Goal: Task Accomplishment & Management: Complete application form

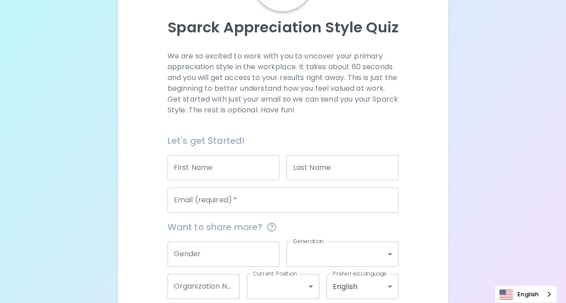
scroll to position [90, 0]
click at [212, 202] on input "Email (required)   *" at bounding box center [282, 199] width 231 height 25
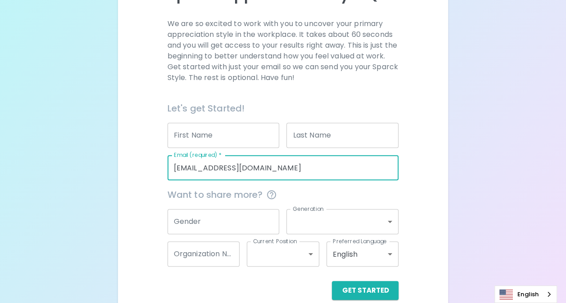
scroll to position [136, 0]
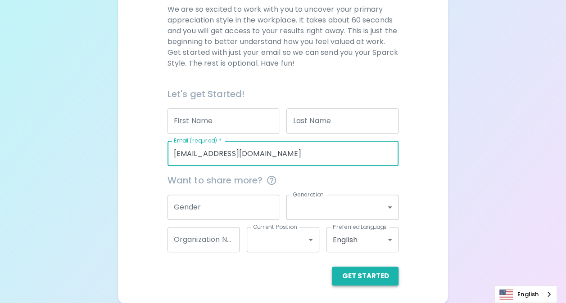
type input "[EMAIL_ADDRESS][DOMAIN_NAME]"
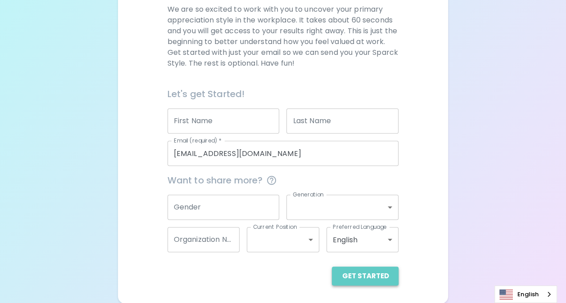
click at [377, 280] on button "Get Started" at bounding box center [365, 276] width 67 height 19
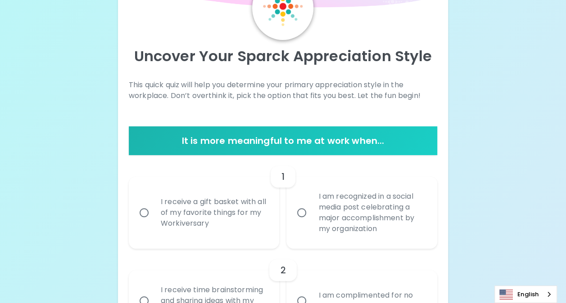
scroll to position [46, 0]
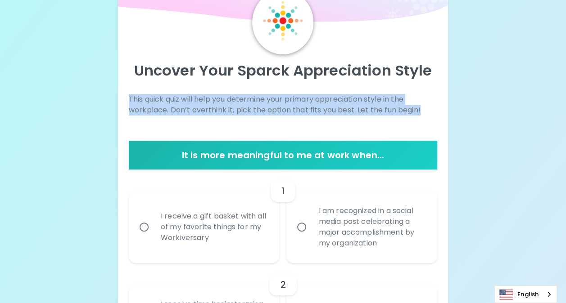
drag, startPoint x: 425, startPoint y: 111, endPoint x: 124, endPoint y: 98, distance: 301.0
drag, startPoint x: 124, startPoint y: 98, endPoint x: 139, endPoint y: 99, distance: 14.9
copy p "This quick quiz will help you determine your primary appreciation style in the …"
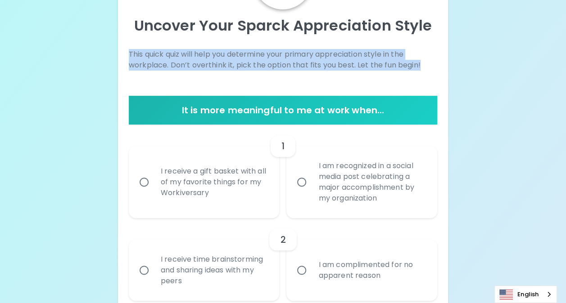
scroll to position [136, 0]
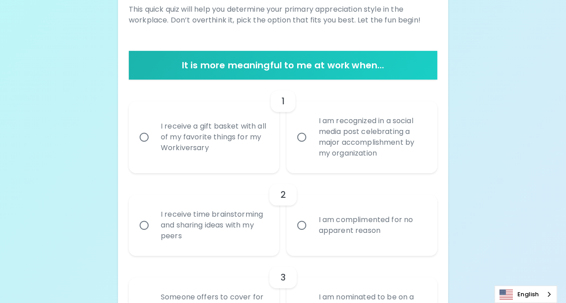
click at [327, 139] on div "I am recognized in a social media post celebrating a major accomplishment by my…" at bounding box center [371, 137] width 121 height 65
click at [311, 139] on input "I am recognized in a social media post celebrating a major accomplishment by my…" at bounding box center [301, 137] width 19 height 19
radio input "true"
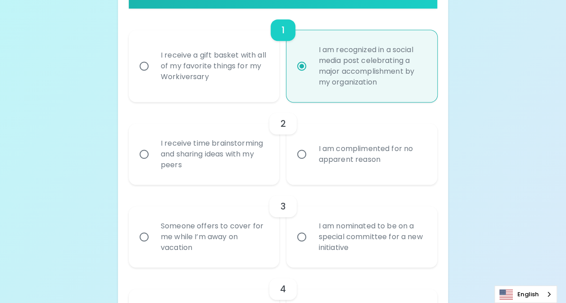
scroll to position [208, 0]
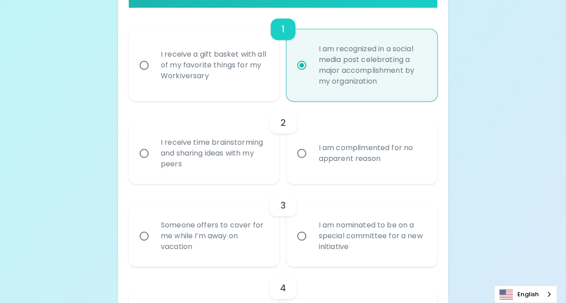
click at [215, 153] on div "I receive time brainstorming and sharing ideas with my peers" at bounding box center [214, 154] width 121 height 54
click at [154, 153] on input "I receive time brainstorming and sharing ideas with my peers" at bounding box center [144, 153] width 19 height 19
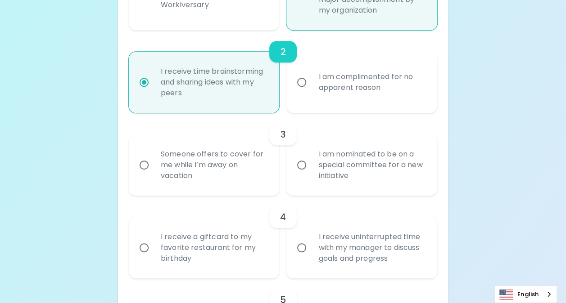
scroll to position [280, 0]
radio input "true"
click at [335, 174] on div "I am nominated to be on a special committee for a new initiative" at bounding box center [371, 164] width 121 height 54
click at [311, 174] on input "I am nominated to be on a special committee for a new initiative" at bounding box center [301, 164] width 19 height 19
radio input "false"
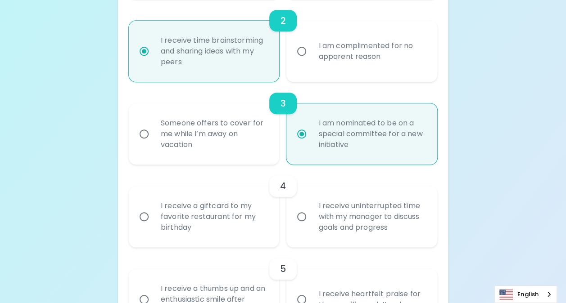
scroll to position [352, 0]
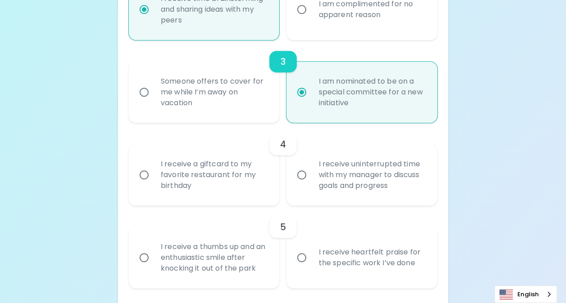
radio input "true"
click at [224, 181] on div "I receive a giftcard to my favorite restaurant for my birthday" at bounding box center [214, 175] width 121 height 54
click at [154, 181] on input "I receive a giftcard to my favorite restaurant for my birthday" at bounding box center [144, 175] width 19 height 19
radio input "false"
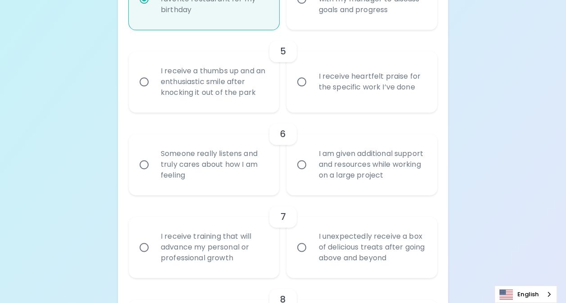
scroll to position [514, 0]
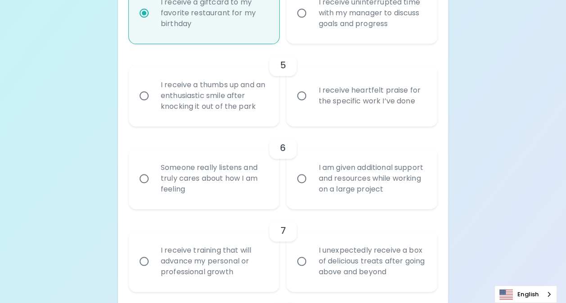
radio input "true"
click at [369, 104] on div "I receive heartfelt praise for the specific work I’ve done" at bounding box center [371, 95] width 121 height 43
click at [311, 104] on input "I receive heartfelt praise for the specific work I’ve done" at bounding box center [301, 95] width 19 height 19
radio input "false"
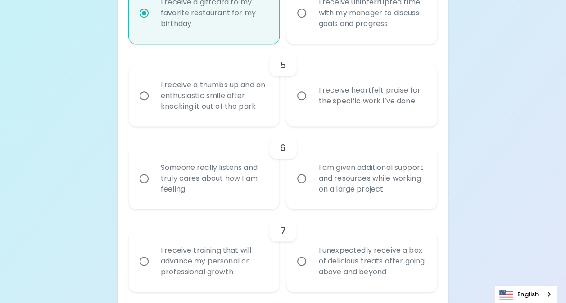
radio input "false"
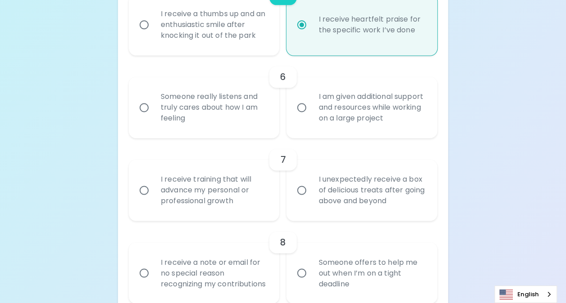
scroll to position [586, 0]
radio input "true"
click at [233, 108] on div "Someone really listens and truly cares about how I am feeling" at bounding box center [214, 107] width 121 height 54
click at [154, 108] on input "Someone really listens and truly cares about how I am feeling" at bounding box center [144, 106] width 19 height 19
radio input "false"
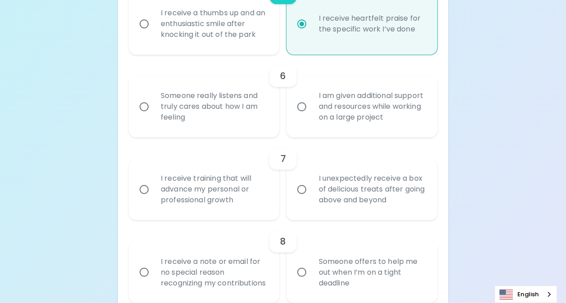
radio input "false"
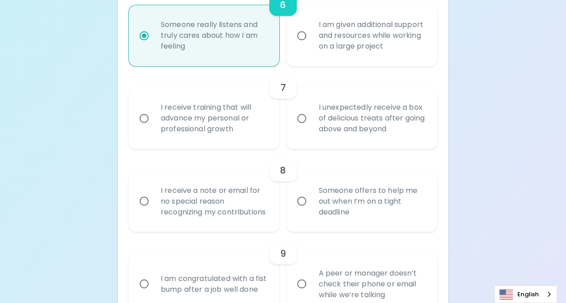
scroll to position [658, 0]
radio input "true"
click at [360, 124] on div "I unexpectedly receive a box of delicious treats after going above and beyond" at bounding box center [371, 117] width 121 height 54
click at [311, 124] on input "I unexpectedly receive a box of delicious treats after going above and beyond" at bounding box center [301, 117] width 19 height 19
radio input "false"
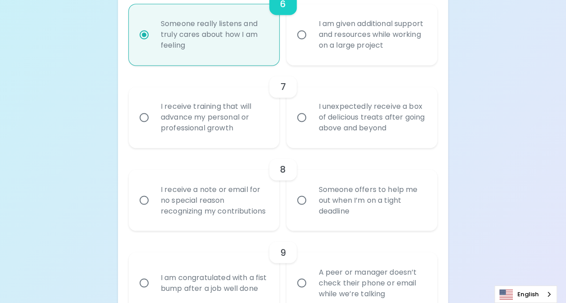
radio input "false"
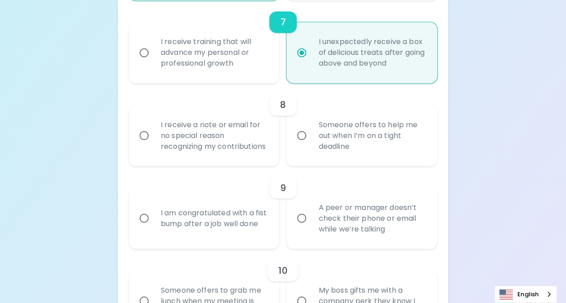
scroll to position [730, 0]
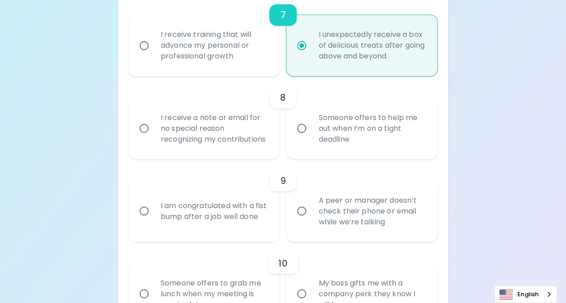
radio input "true"
click at [198, 139] on div "I receive a note or email for no special reason recognizing my contributions" at bounding box center [214, 128] width 121 height 54
click at [154, 138] on input "I receive a note or email for no special reason recognizing my contributions" at bounding box center [144, 128] width 19 height 19
radio input "false"
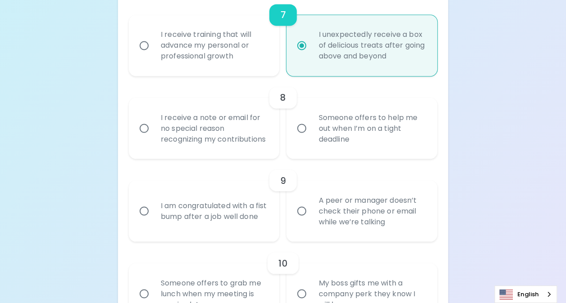
radio input "false"
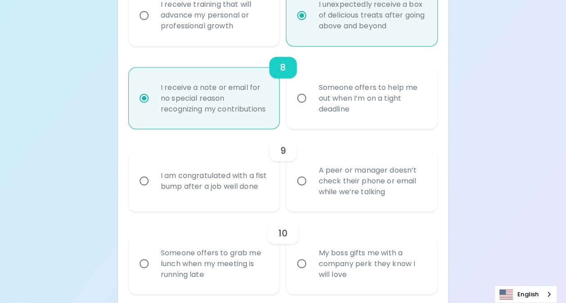
scroll to position [802, 0]
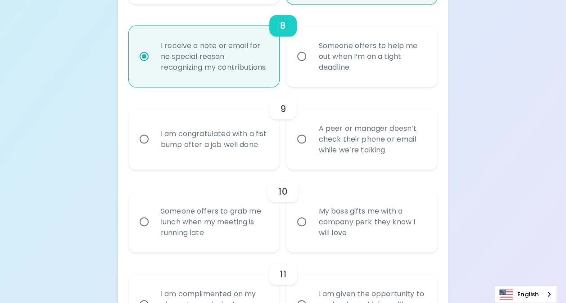
radio input "true"
click at [331, 68] on div "Someone offers to help me out when I’m on a tight deadline" at bounding box center [371, 56] width 121 height 54
click at [311, 66] on input "Someone offers to help me out when I’m on a tight deadline" at bounding box center [301, 56] width 19 height 19
radio input "false"
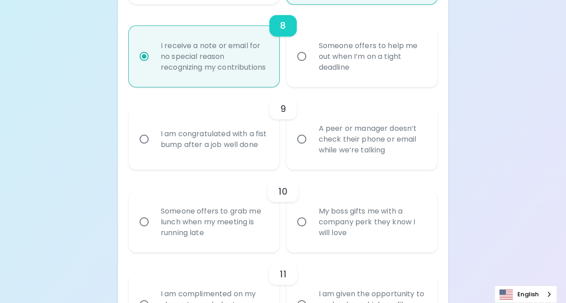
radio input "false"
radio input "true"
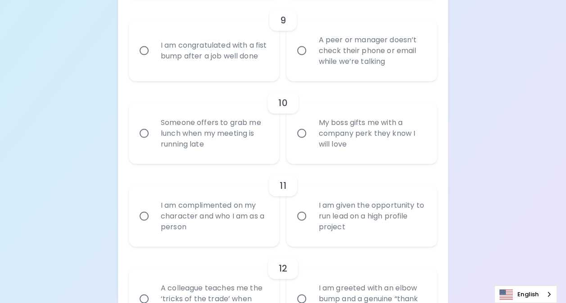
scroll to position [892, 0]
radio input "true"
click at [223, 61] on div "I am congratulated with a fist bump after a job well done" at bounding box center [214, 48] width 121 height 43
click at [154, 59] on input "I am congratulated with a fist bump after a job well done" at bounding box center [144, 49] width 19 height 19
radio input "false"
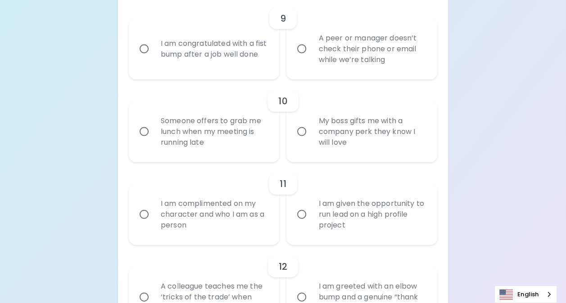
radio input "false"
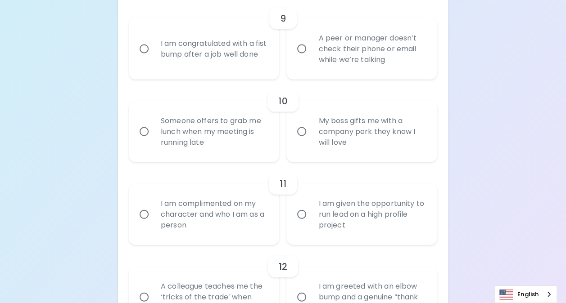
radio input "false"
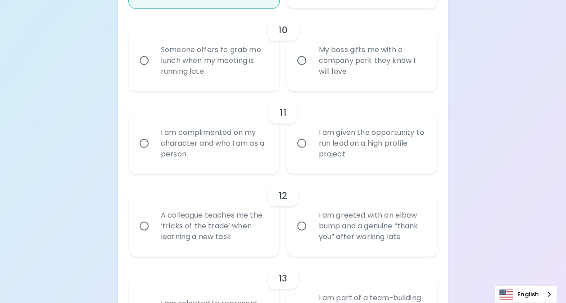
scroll to position [964, 0]
radio input "true"
click at [222, 72] on div "Someone offers to grab me lunch when my meeting is running late" at bounding box center [214, 60] width 121 height 54
click at [154, 69] on input "Someone offers to grab me lunch when my meeting is running late" at bounding box center [144, 59] width 19 height 19
radio input "false"
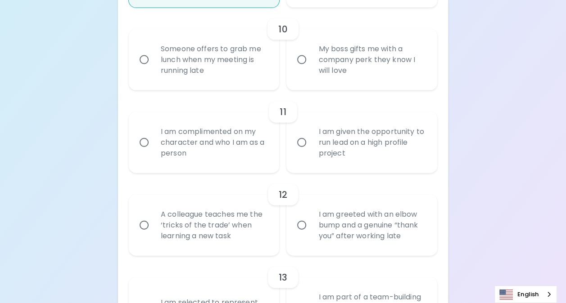
radio input "false"
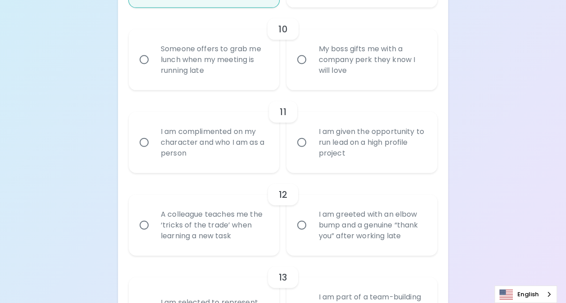
radio input "false"
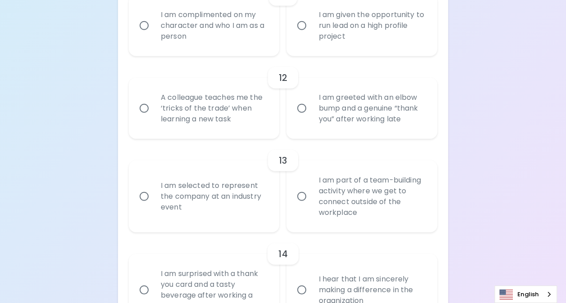
radio input "true"
click at [222, 43] on div "I am complimented on my character and who I am as a person" at bounding box center [214, 26] width 121 height 54
click at [154, 35] on input "I am complimented on my character and who I am as a person" at bounding box center [144, 25] width 19 height 19
radio input "false"
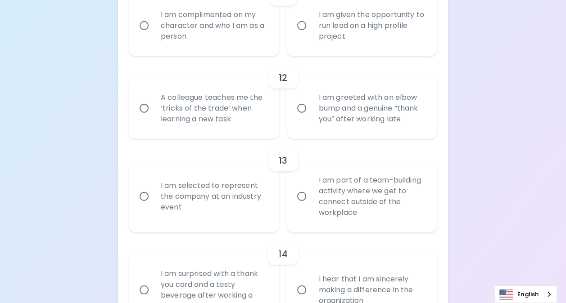
radio input "false"
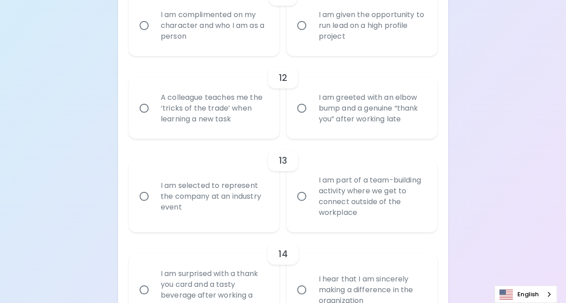
radio input "false"
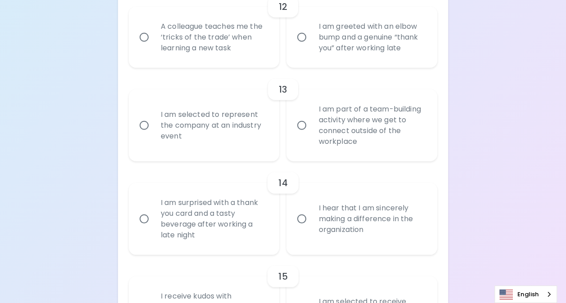
scroll to position [1153, 0]
radio input "true"
click at [346, 48] on div "I am greeted with an elbow bump and a genuine “thank you” after working late" at bounding box center [371, 36] width 121 height 54
click at [311, 46] on input "I am greeted with an elbow bump and a genuine “thank you” after working late" at bounding box center [301, 36] width 19 height 19
radio input "false"
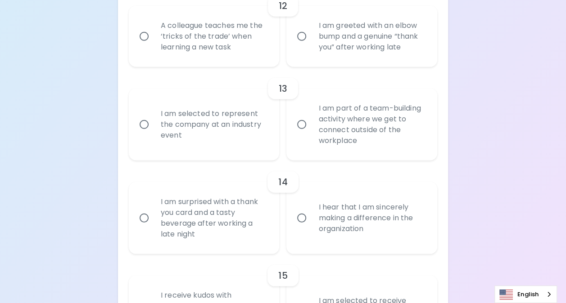
radio input "false"
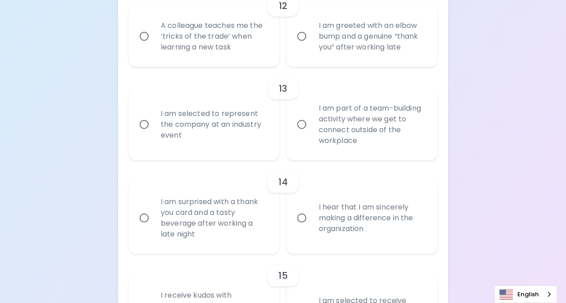
radio input "false"
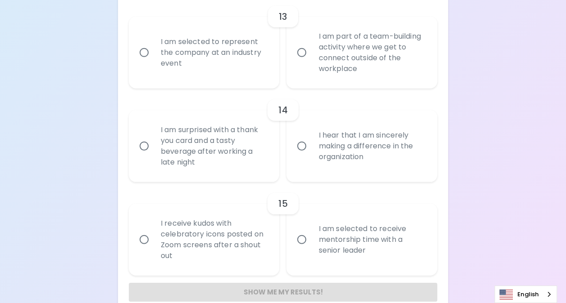
radio input "true"
click at [212, 66] on div "I am selected to represent the company at an industry event" at bounding box center [214, 53] width 121 height 54
click at [154, 62] on input "I am selected to represent the company at an industry event" at bounding box center [144, 52] width 19 height 19
radio input "false"
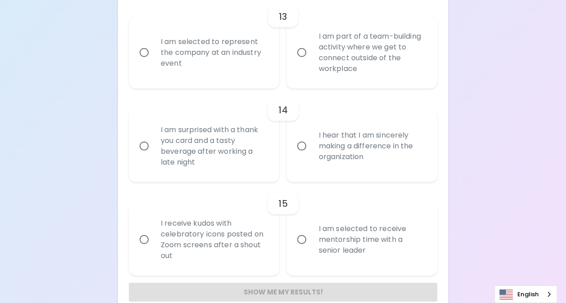
radio input "false"
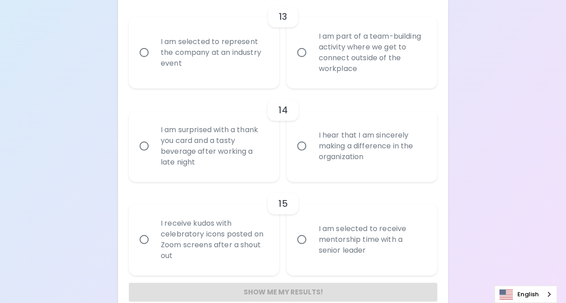
radio input "false"
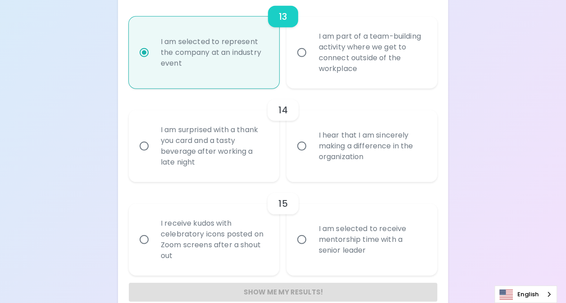
scroll to position [1252, 0]
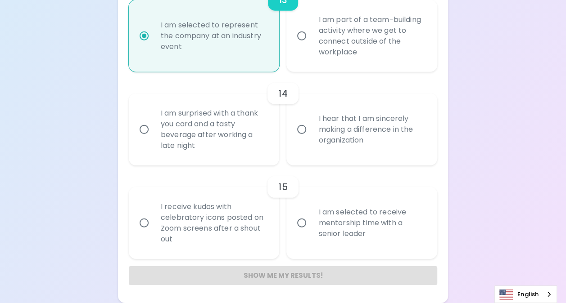
radio input "true"
click at [222, 129] on div "I am surprised with a thank you card and a tasty beverage after working a late …" at bounding box center [214, 129] width 121 height 65
click at [154, 129] on input "I am surprised with a thank you card and a tasty beverage after working a late …" at bounding box center [144, 129] width 19 height 19
radio input "false"
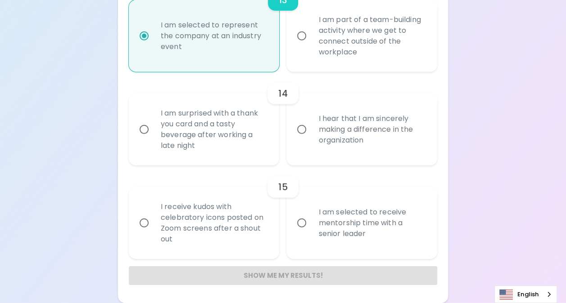
radio input "false"
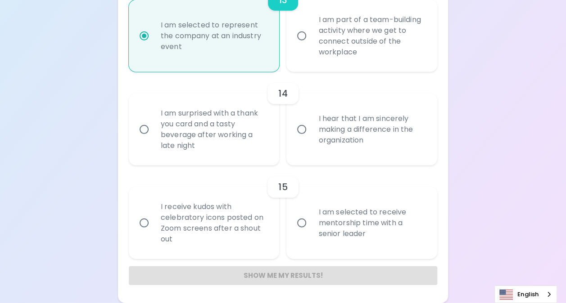
radio input "false"
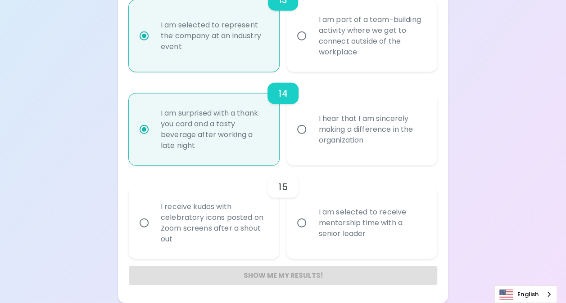
radio input "true"
click at [324, 224] on div "I am selected to receive mentorship time with a senior leader" at bounding box center [371, 223] width 121 height 54
click at [311, 224] on input "I am selected to receive mentorship time with a senior leader" at bounding box center [301, 223] width 19 height 19
radio input "false"
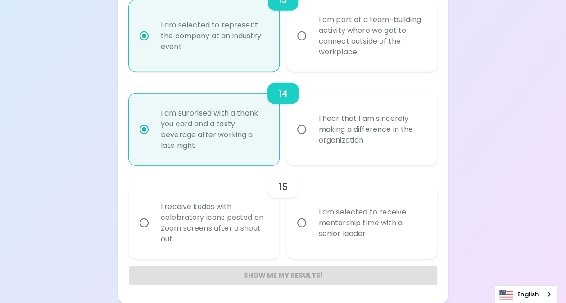
radio input "false"
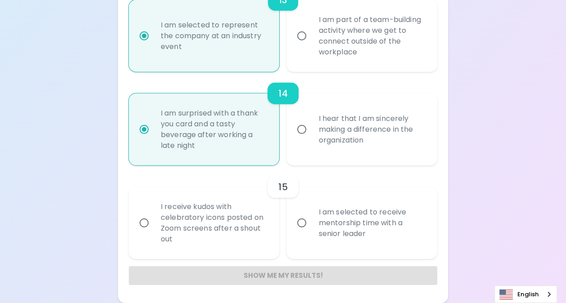
radio input "false"
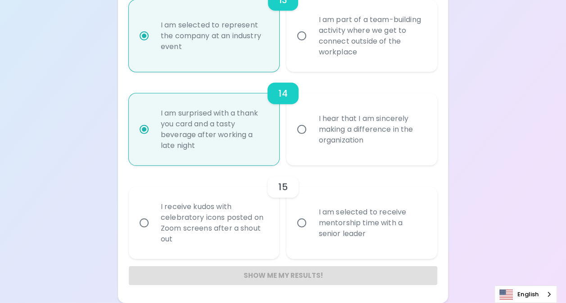
radio input "false"
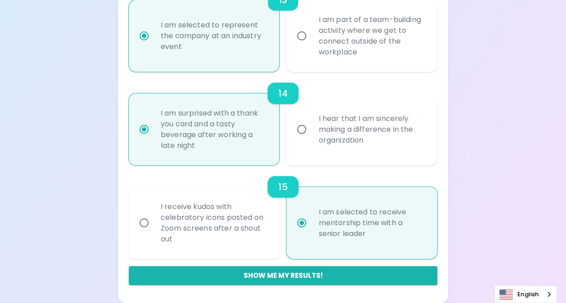
radio input "true"
click at [215, 231] on div "I receive kudos with celebratory icons posted on Zoom screens after a shout out" at bounding box center [214, 223] width 121 height 65
click at [154, 231] on input "I receive kudos with celebratory icons posted on Zoom screens after a shout out" at bounding box center [144, 223] width 19 height 19
radio input "false"
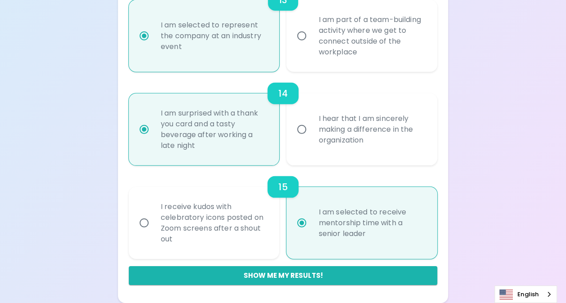
radio input "false"
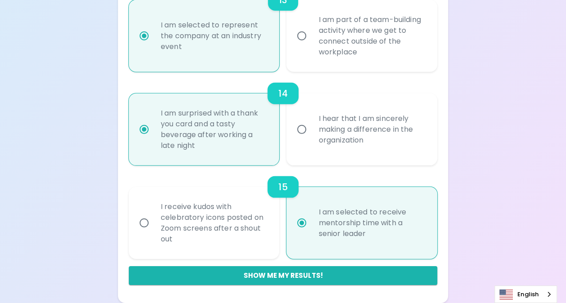
radio input "false"
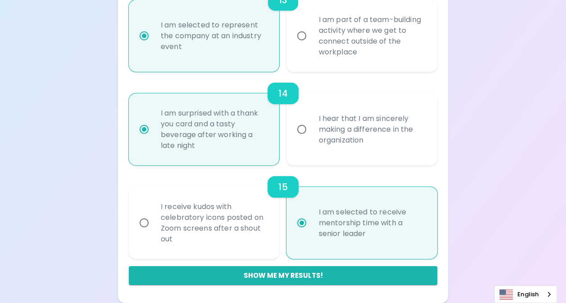
radio input "false"
radio input "true"
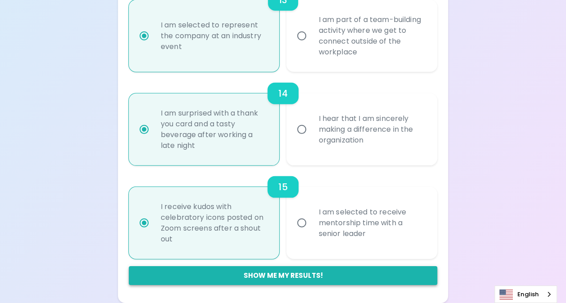
radio input "true"
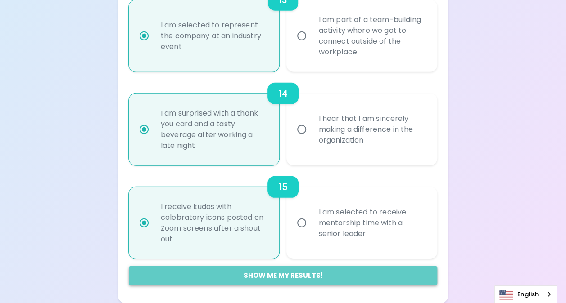
click at [255, 275] on button "Show me my results!" at bounding box center [283, 276] width 308 height 19
radio input "false"
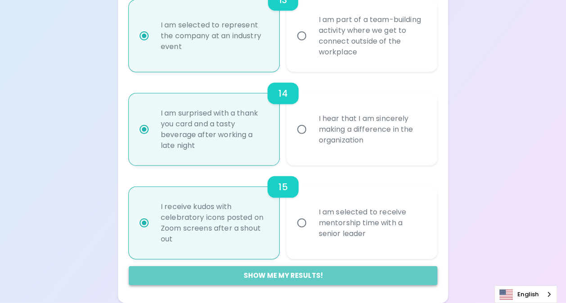
radio input "false"
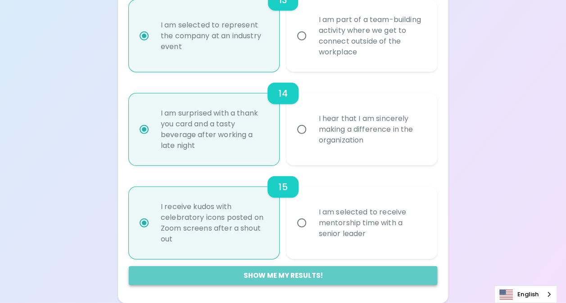
radio input "false"
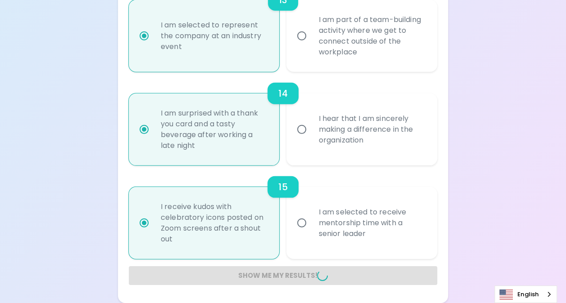
radio input "false"
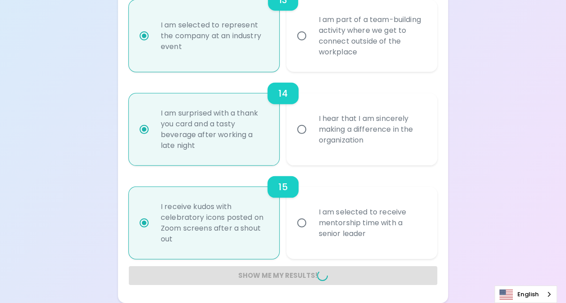
radio input "false"
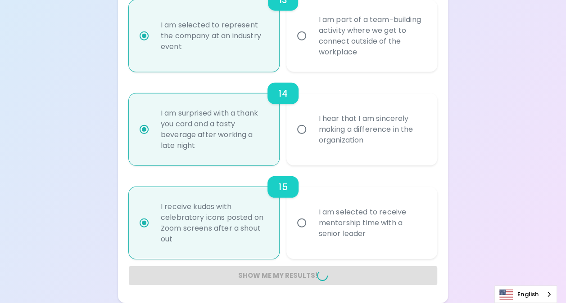
radio input "false"
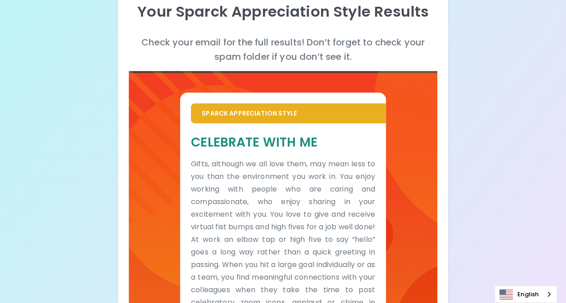
scroll to position [91, 0]
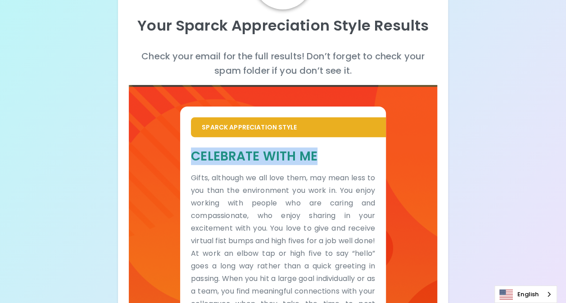
drag, startPoint x: 319, startPoint y: 156, endPoint x: 186, endPoint y: 151, distance: 132.9
click at [186, 151] on div "Celebrate With Me Gifts, although we all love them, may mean less to you than t…" at bounding box center [283, 273] width 206 height 272
drag, startPoint x: 186, startPoint y: 151, endPoint x: 221, endPoint y: 155, distance: 34.9
copy h5 "Celebrate With Me"
click at [420, 159] on div "Sparck Appreciation Style Celebrate With Me Gifts, although we all love them, m…" at bounding box center [283, 247] width 308 height 325
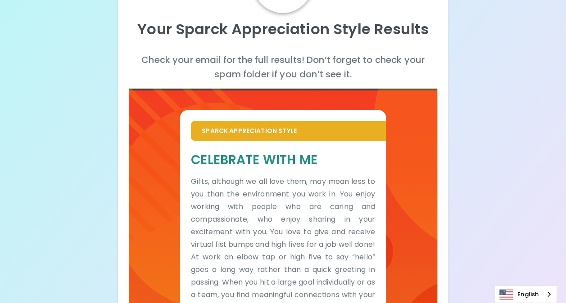
scroll to position [180, 0]
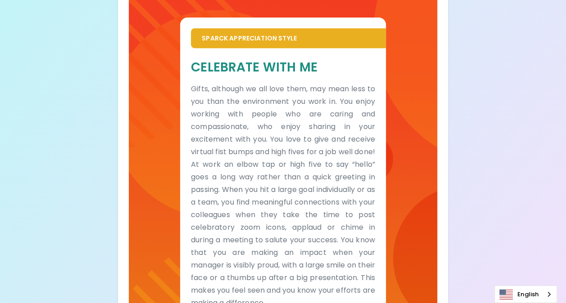
click at [193, 93] on p "Gifts, although we all love them, may mean less to you than the environment you…" at bounding box center [283, 196] width 184 height 227
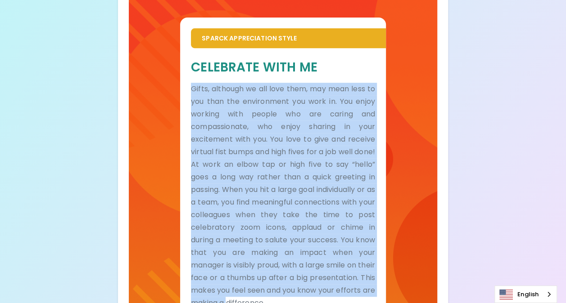
scroll to position [226, 0]
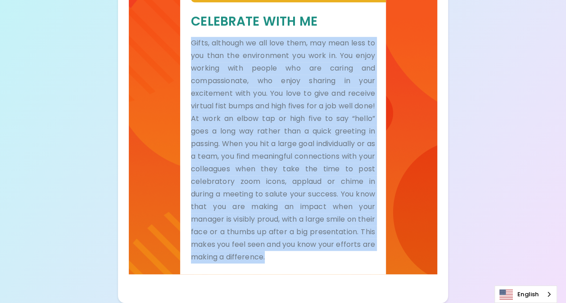
drag, startPoint x: 192, startPoint y: 90, endPoint x: 366, endPoint y: 260, distance: 242.9
click at [366, 260] on p "Gifts, although we all love them, may mean less to you than the environment you…" at bounding box center [283, 150] width 184 height 227
drag, startPoint x: 366, startPoint y: 260, endPoint x: 316, endPoint y: 226, distance: 60.4
copy p "Gifts, although we all love them, may mean less to you than the environment you…"
